Goal: Transaction & Acquisition: Book appointment/travel/reservation

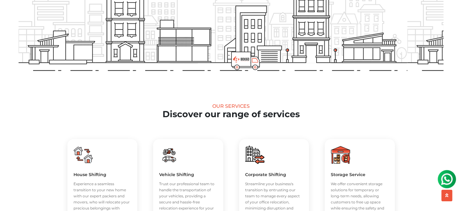
scroll to position [212, 0]
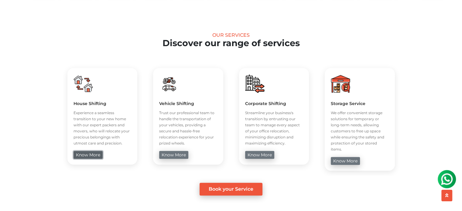
click at [88, 154] on link "know more" at bounding box center [87, 155] width 29 height 8
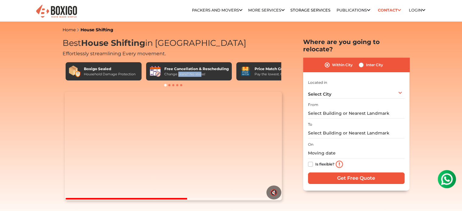
drag, startPoint x: 202, startPoint y: 72, endPoint x: 179, endPoint y: 73, distance: 23.4
click at [179, 73] on div "Change plans? No stress!" at bounding box center [196, 74] width 64 height 5
click at [197, 74] on div "Change plans? No stress!" at bounding box center [196, 74] width 64 height 5
drag, startPoint x: 208, startPoint y: 77, endPoint x: 176, endPoint y: 78, distance: 31.3
click at [176, 78] on div "Free Cancellation & Rescheduling Change plans? No stress!" at bounding box center [189, 71] width 86 height 18
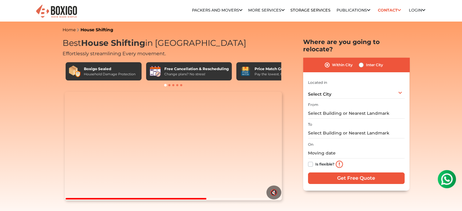
click at [188, 86] on div at bounding box center [173, 85] width 221 height 6
click at [335, 94] on div "Select City Select City Bangalore Bengaluru Bhopal Bhubaneswar Chennai Coimbato…" at bounding box center [356, 92] width 96 height 13
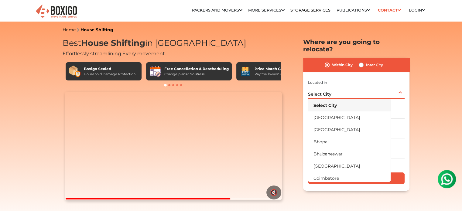
click at [335, 94] on div "Select City Select City Bangalore Bengaluru Bhopal Bhubaneswar Chennai Coimbato…" at bounding box center [356, 92] width 96 height 13
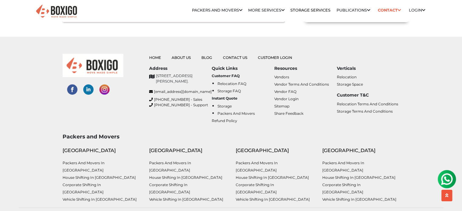
scroll to position [1770, 0]
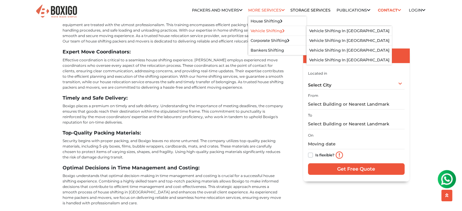
click at [267, 29] on link "Vehicle Shifting" at bounding box center [267, 31] width 34 height 5
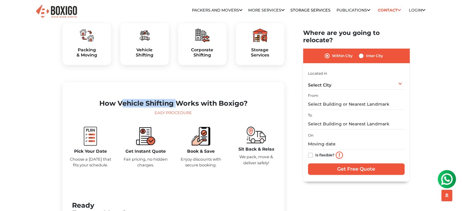
drag, startPoint x: 174, startPoint y: 116, endPoint x: 119, endPoint y: 116, distance: 55.2
click at [119, 107] on h2 "How Vehicle Shifting Works with Boxigo?" at bounding box center [173, 103] width 212 height 8
copy h2 "Vehicle Shifting"
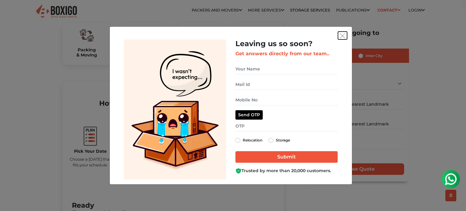
click at [344, 36] on img "get free quote dialog" at bounding box center [342, 35] width 5 height 5
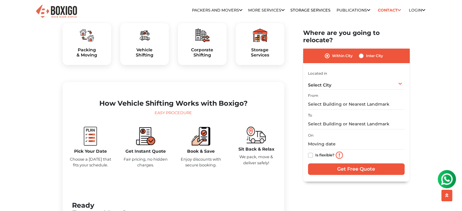
click at [366, 54] on label "Inter City" at bounding box center [374, 55] width 17 height 7
click at [360, 54] on input "Inter City" at bounding box center [360, 55] width 5 height 6
radio input "true"
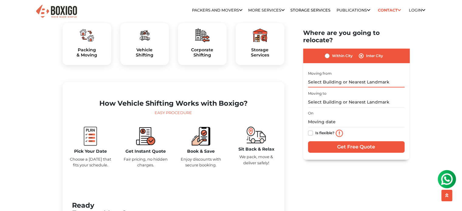
click at [350, 87] on input "text" at bounding box center [356, 82] width 96 height 11
click at [349, 99] on input "text" at bounding box center [356, 102] width 96 height 11
click at [349, 122] on input "text" at bounding box center [356, 122] width 96 height 11
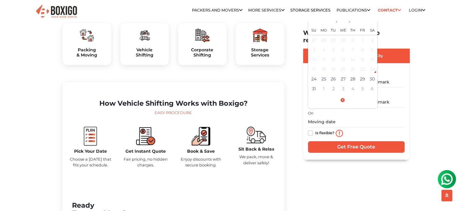
click at [404, 94] on div "Within City Inter City I am shifting my 1 BHK 2 BHK 3 BHK 3 + BHK FEW ITEMS 1 B…" at bounding box center [356, 104] width 106 height 111
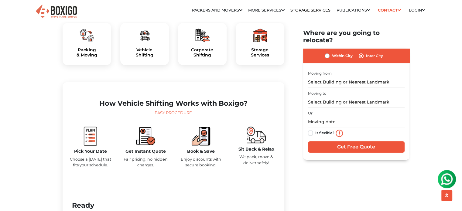
click at [332, 54] on label "Within City" at bounding box center [342, 55] width 21 height 7
click at [326, 54] on input "Within City" at bounding box center [326, 55] width 5 height 6
radio input "true"
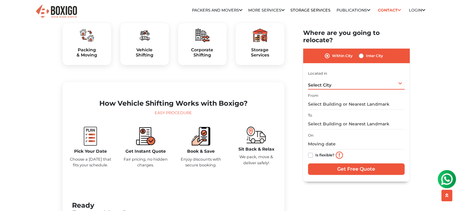
click at [346, 87] on div "Select City Select City Bangalore Bengaluru Bhopal Bhubaneswar Chennai Coimbato…" at bounding box center [356, 83] width 96 height 13
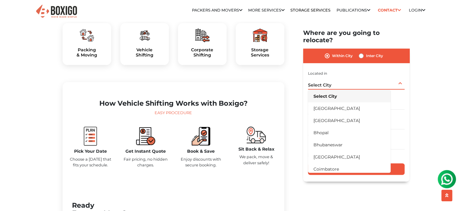
click at [346, 86] on div "Select City Select City Bangalore Bengaluru Bhopal Bhubaneswar Chennai Coimbato…" at bounding box center [356, 83] width 96 height 13
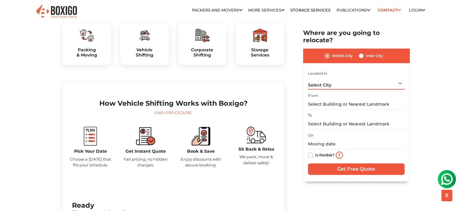
click at [346, 86] on div "Select City Select City Bangalore Bengaluru Bhopal Bhubaneswar Chennai Coimbato…" at bounding box center [356, 83] width 96 height 13
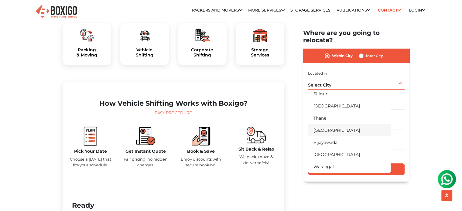
scroll to position [71, 0]
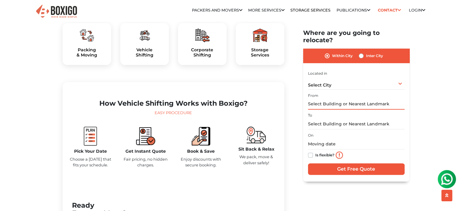
click at [361, 104] on input "text" at bounding box center [356, 104] width 96 height 11
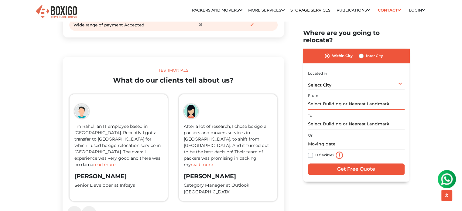
scroll to position [991, 0]
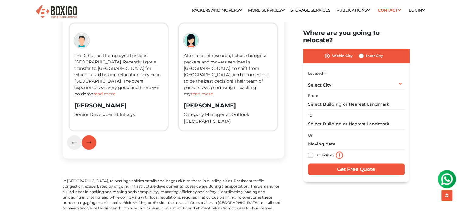
click at [90, 150] on button "button" at bounding box center [89, 142] width 15 height 15
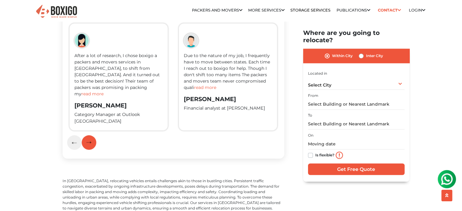
click at [90, 150] on button "button" at bounding box center [89, 142] width 15 height 15
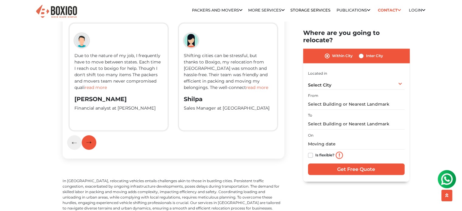
click at [90, 150] on button "button" at bounding box center [89, 142] width 15 height 15
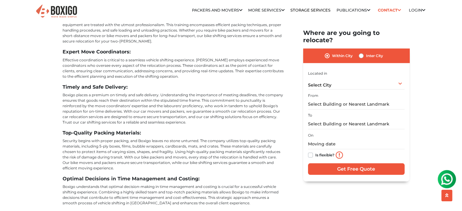
scroll to position [1912, 0]
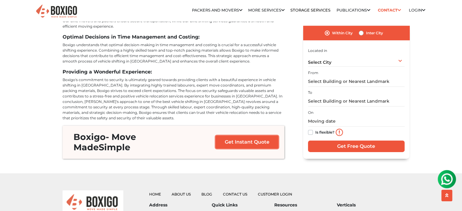
click at [230, 136] on link "Get Instant Quote" at bounding box center [246, 142] width 63 height 13
